Goal: Task Accomplishment & Management: Complete application form

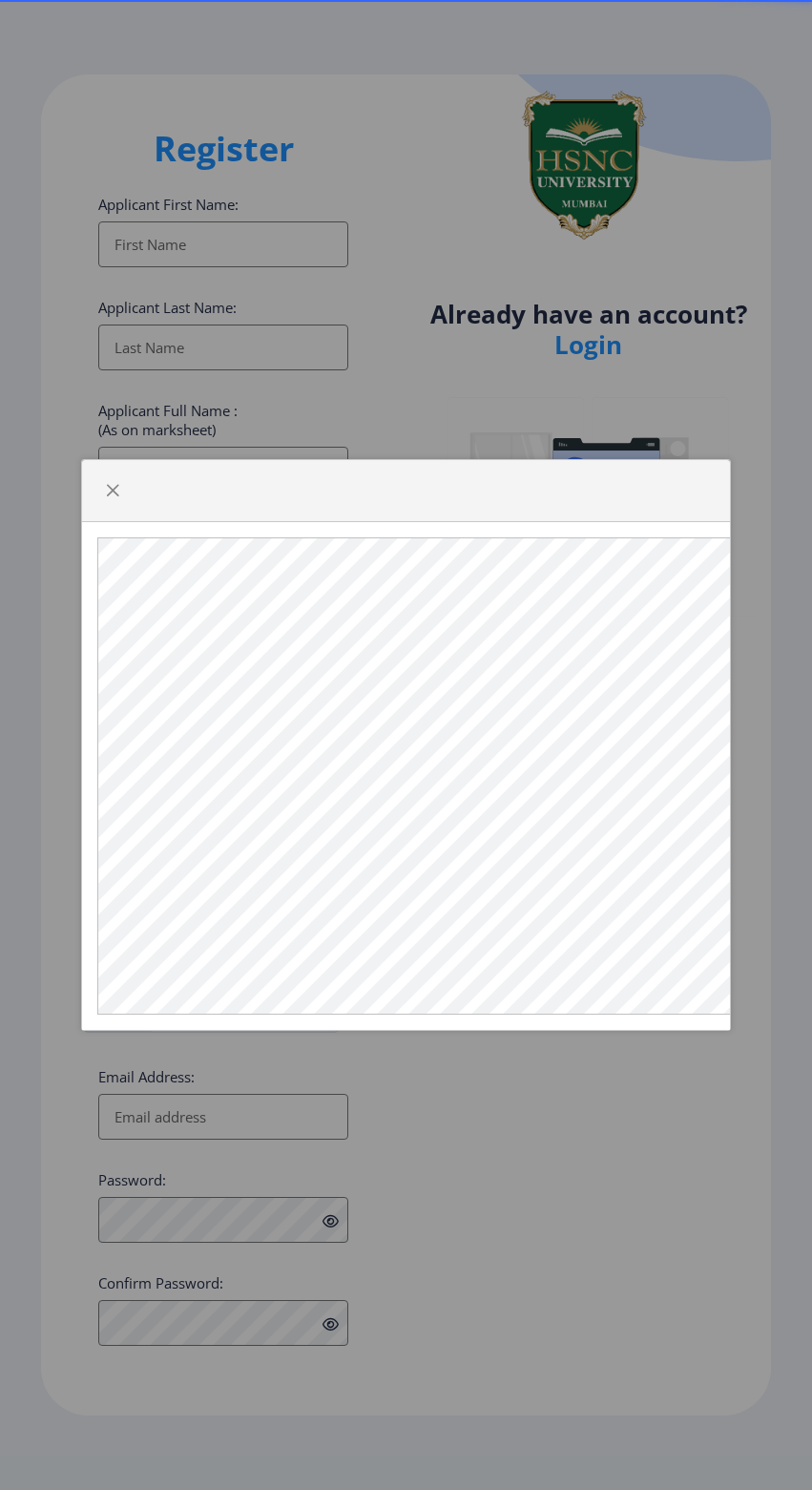
select select
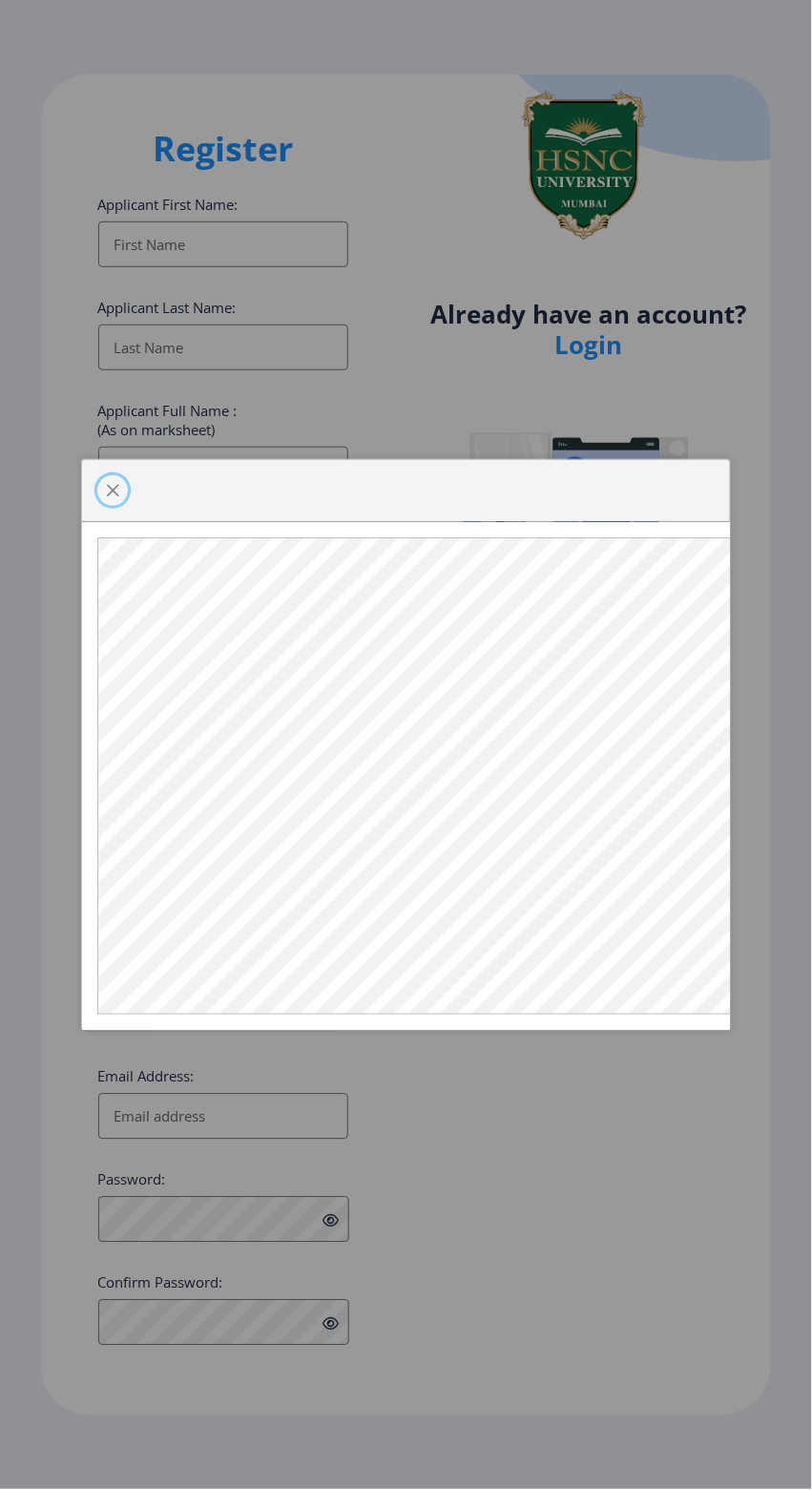
click at [112, 488] on span "button" at bounding box center [112, 490] width 15 height 15
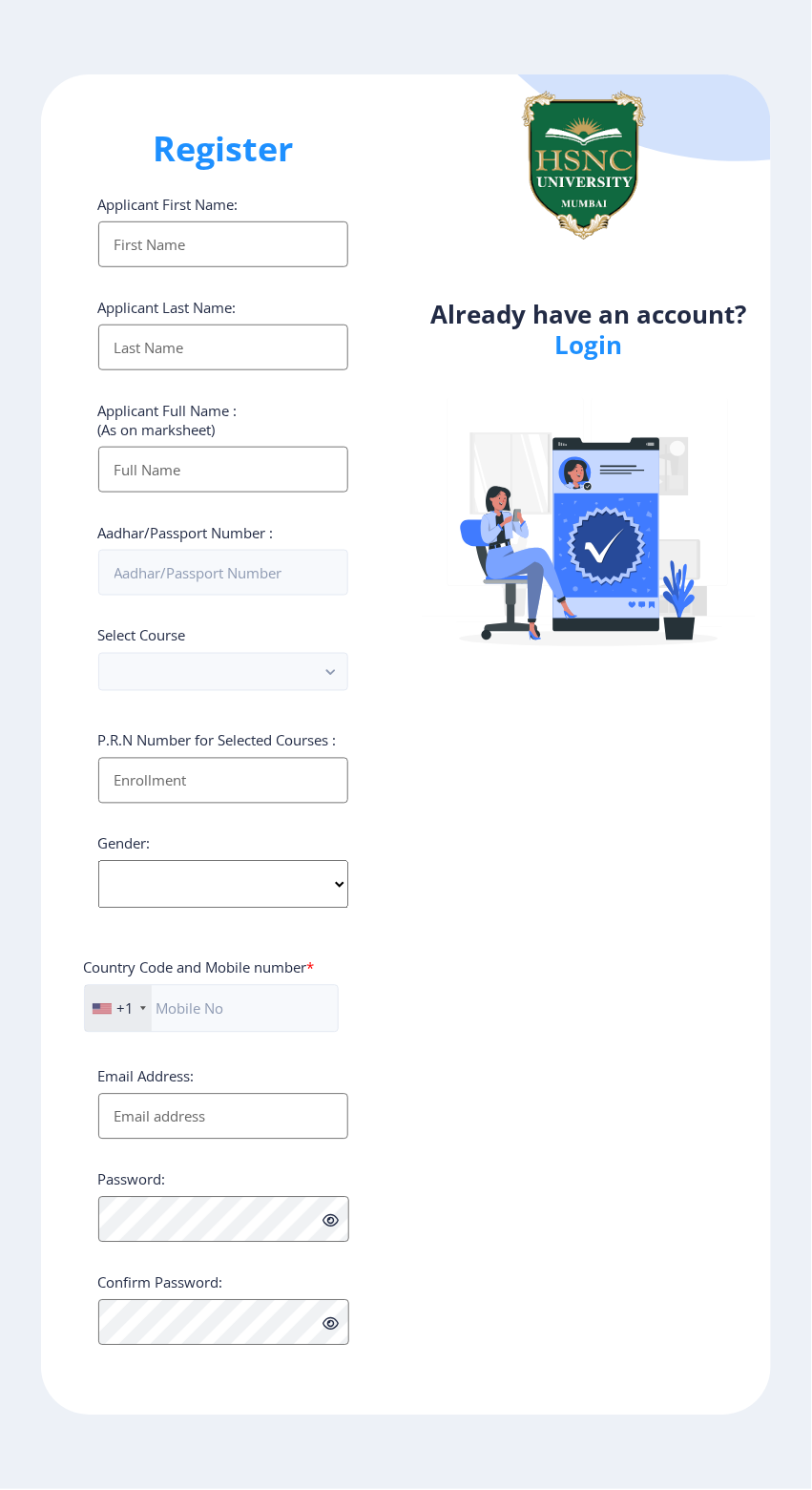
click at [241, 252] on input "Applicant First Name:" at bounding box center [224, 244] width 251 height 46
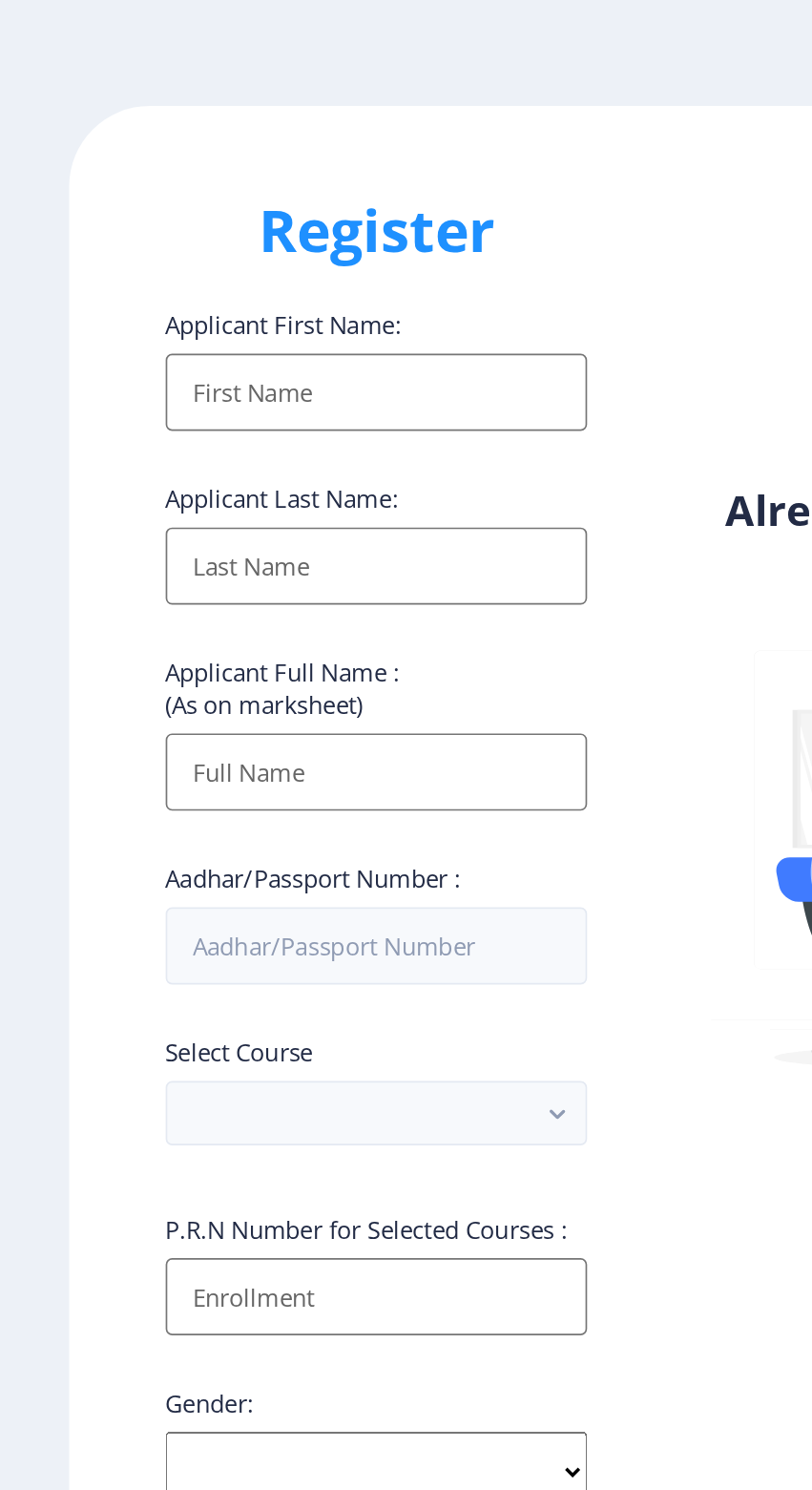
type input "[PERSON_NAME]"
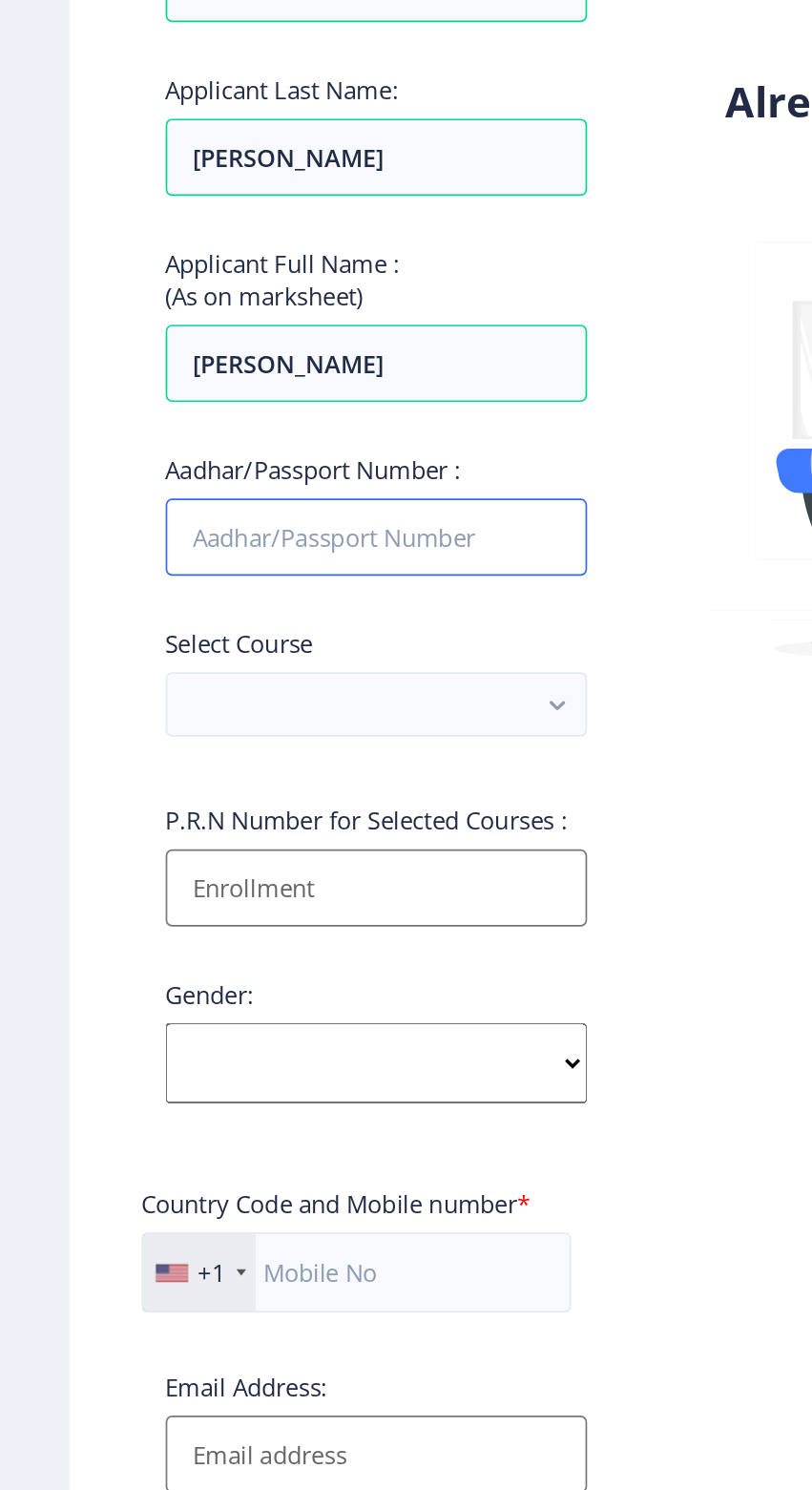
click at [140, 584] on input "Aadhar/Passport Number :" at bounding box center [224, 573] width 251 height 46
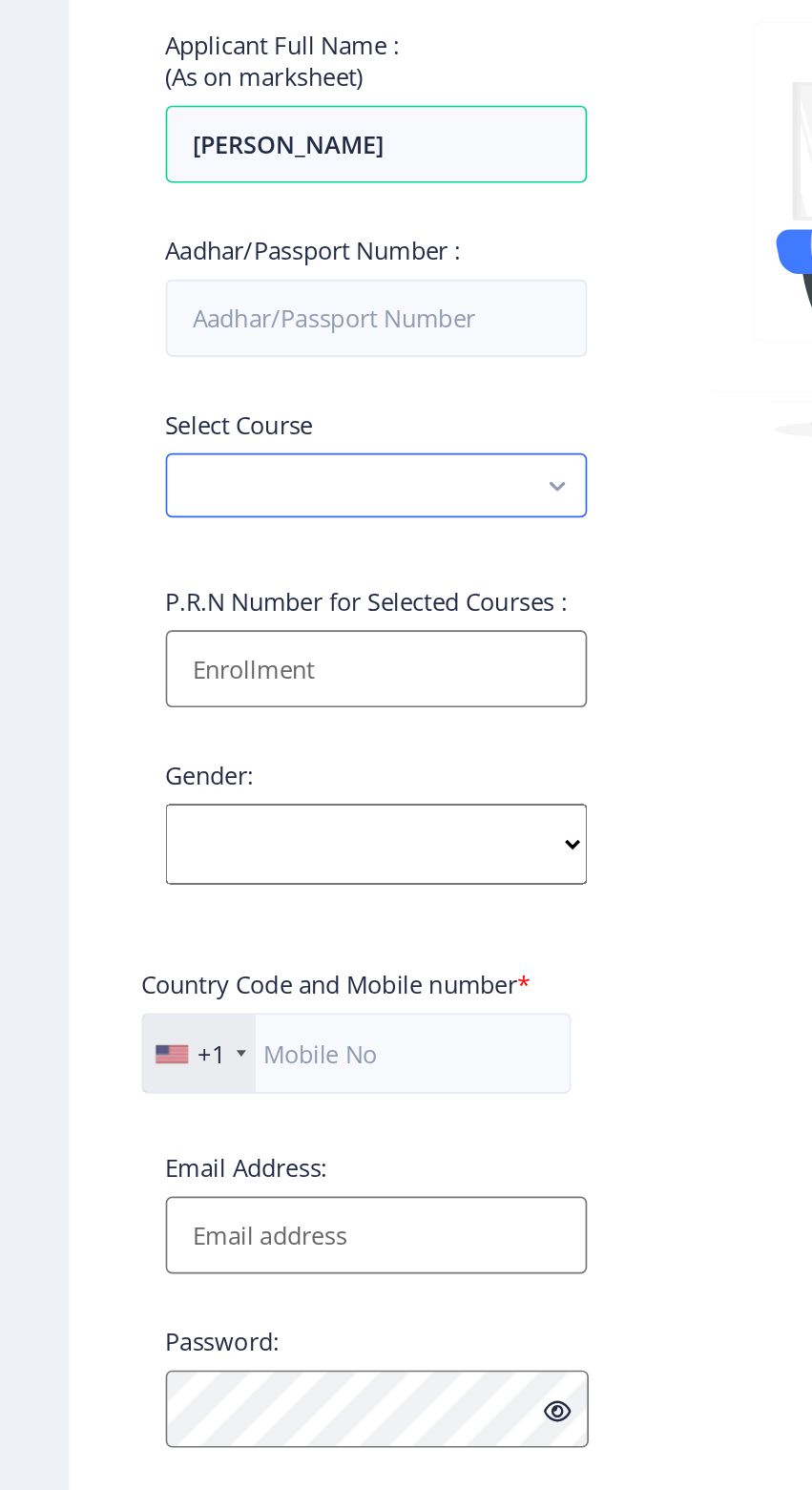
click at [133, 692] on button "button" at bounding box center [224, 672] width 251 height 38
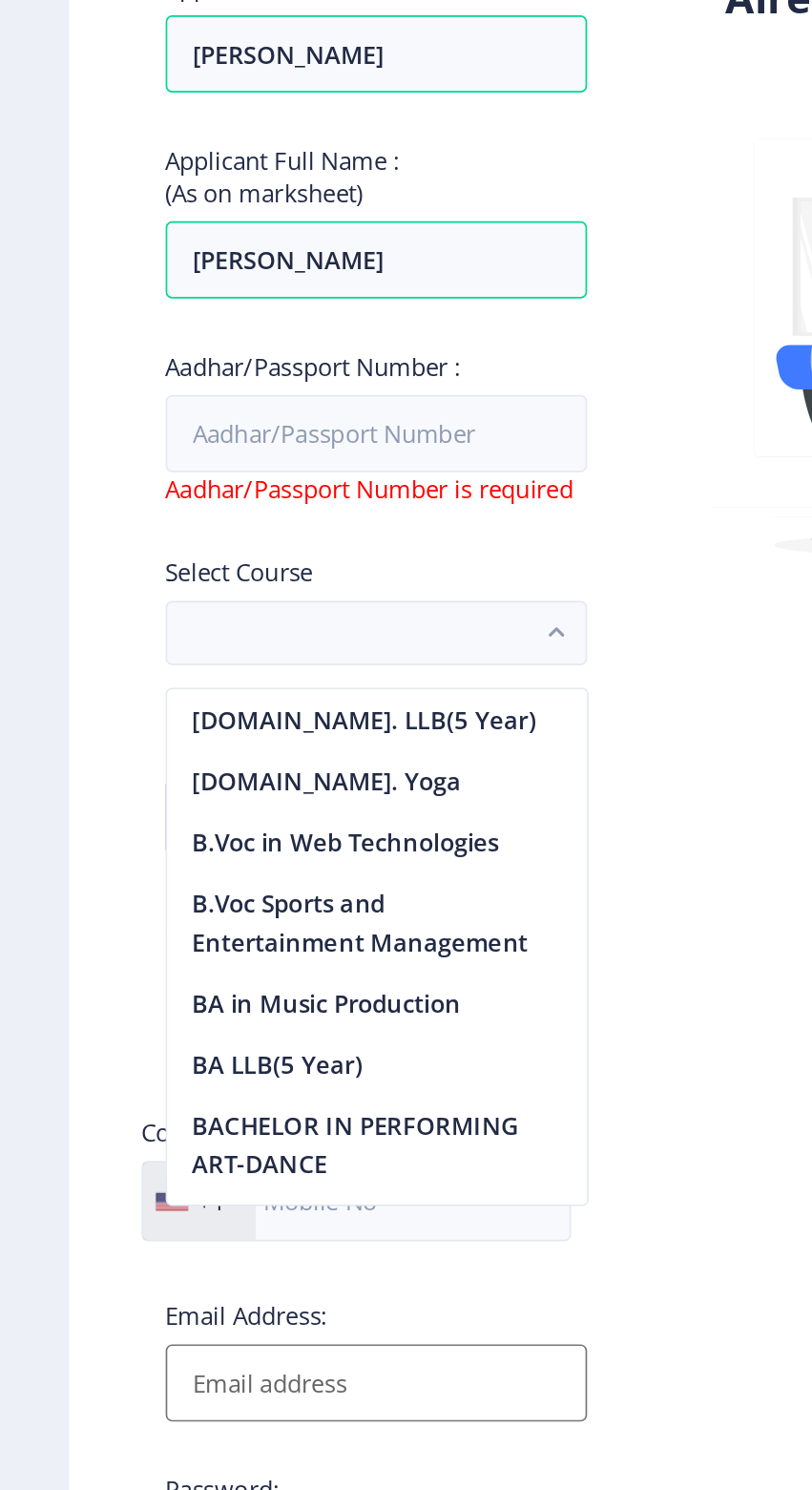
click at [442, 896] on div "Already have an account? Login" at bounding box center [588, 745] width 366 height 1341
